Goal: Obtain resource: Obtain resource

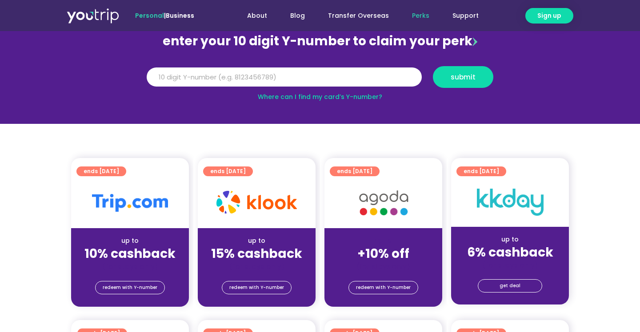
scroll to position [90, 0]
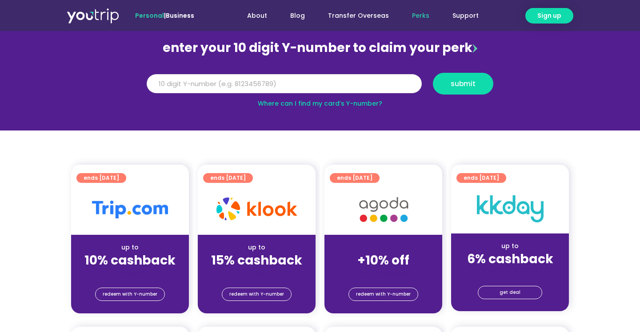
click at [271, 80] on input "Y Number" at bounding box center [284, 84] width 275 height 20
click at [235, 87] on input "Y Number" at bounding box center [284, 84] width 275 height 20
type input "8131599578"
click at [456, 82] on span "submit" at bounding box center [462, 83] width 25 height 7
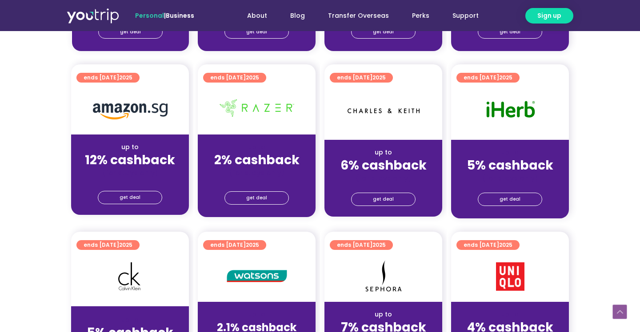
scroll to position [530, 0]
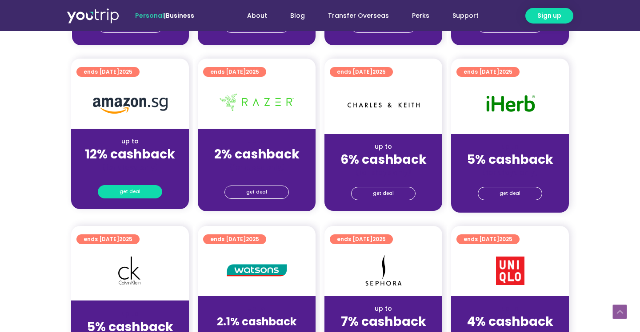
click at [139, 191] on span "get deal" at bounding box center [129, 192] width 21 height 12
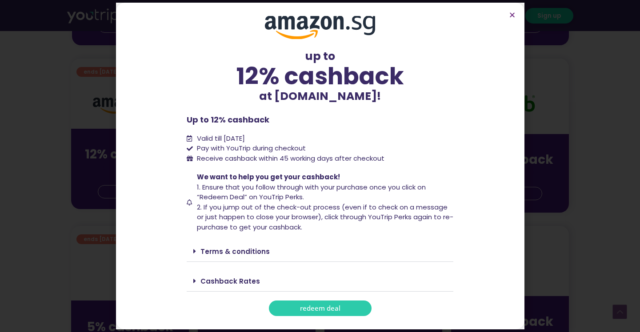
click at [322, 311] on span "redeem deal" at bounding box center [320, 308] width 40 height 7
